Goal: Information Seeking & Learning: Understand process/instructions

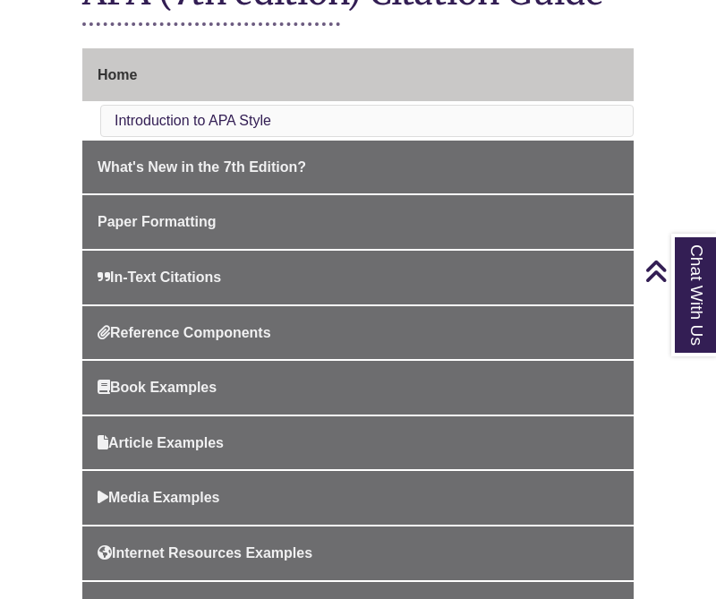
scroll to position [445, 0]
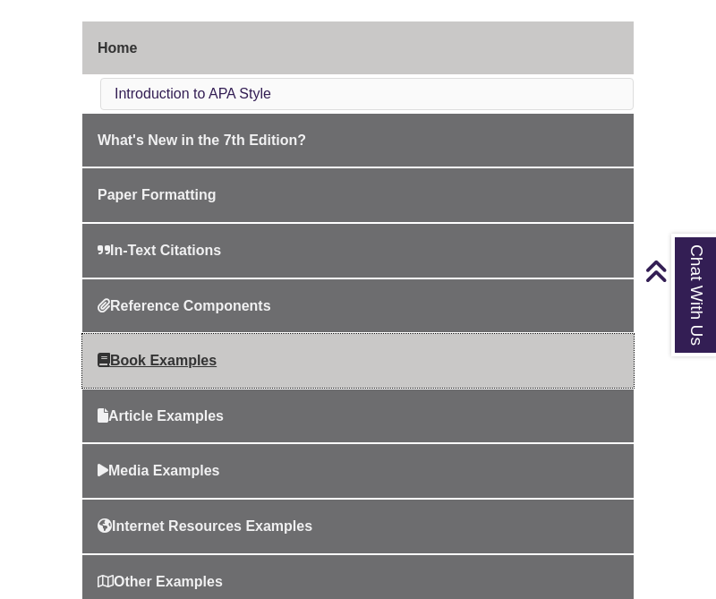
click at [176, 355] on span "Book Examples" at bounding box center [157, 359] width 119 height 15
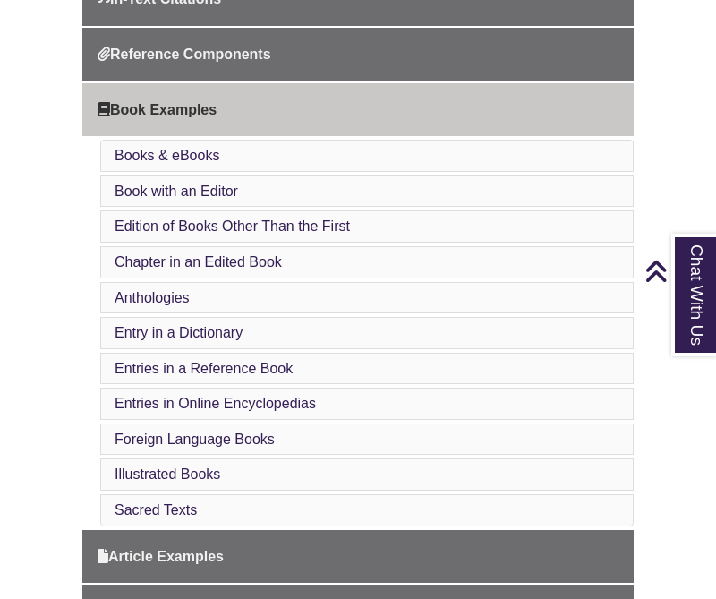
scroll to position [656, 0]
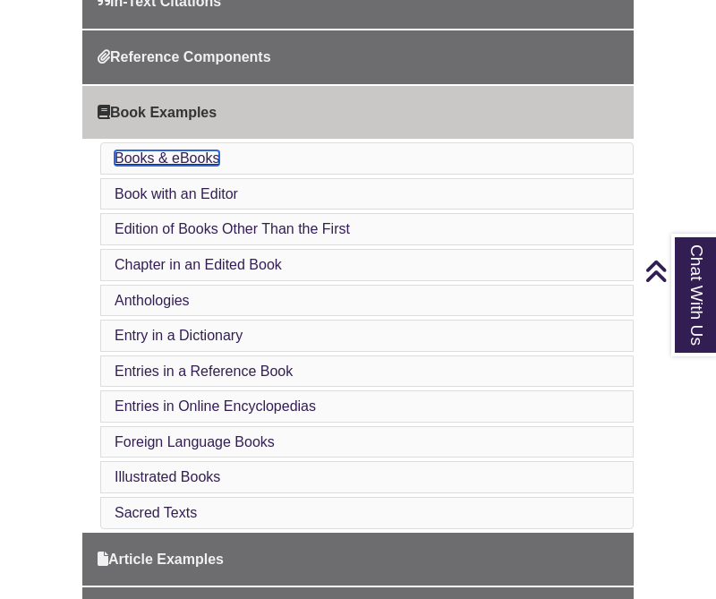
click at [175, 155] on link "Books & eBooks" at bounding box center [167, 157] width 105 height 15
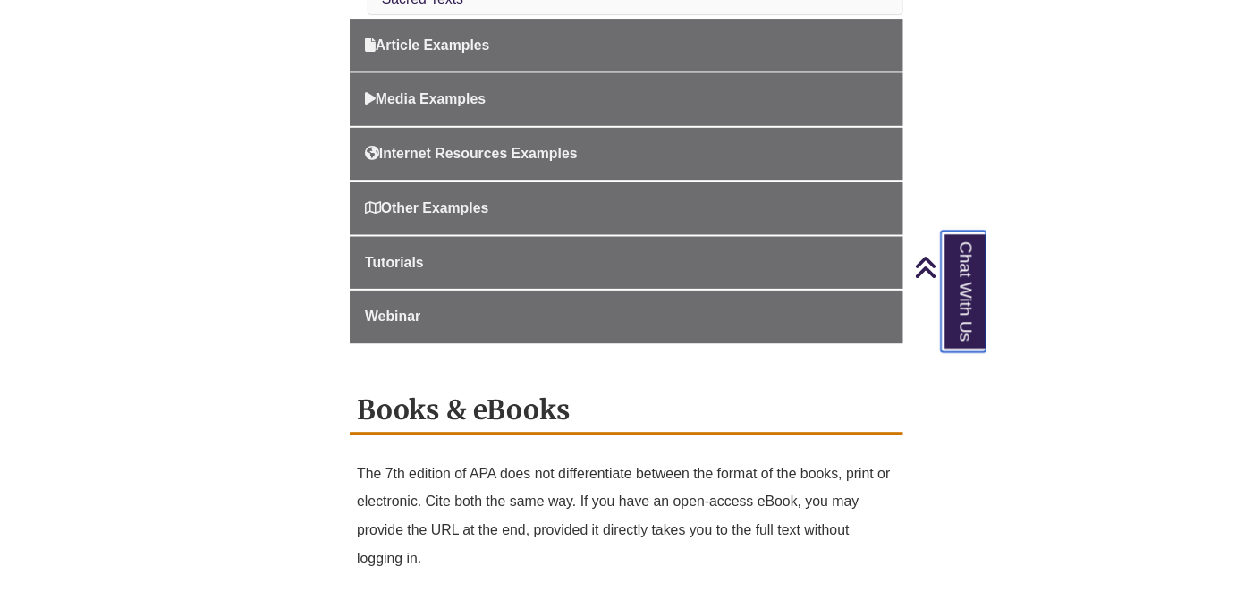
scroll to position [1100, 0]
